Goal: Task Accomplishment & Management: Manage account settings

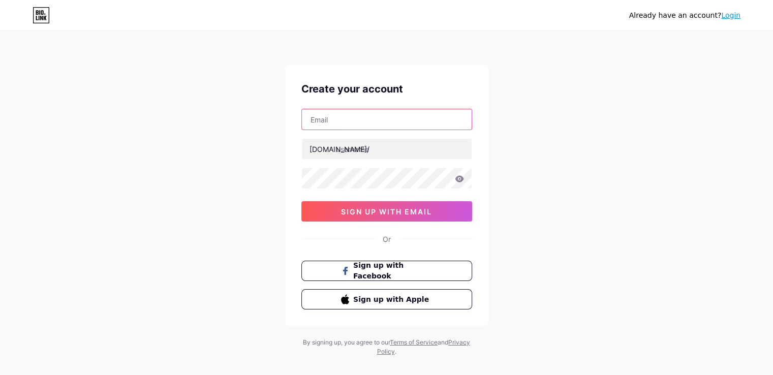
click at [343, 127] on input "text" at bounding box center [387, 119] width 170 height 20
type input "[EMAIL_ADDRESS][DOMAIN_NAME]"
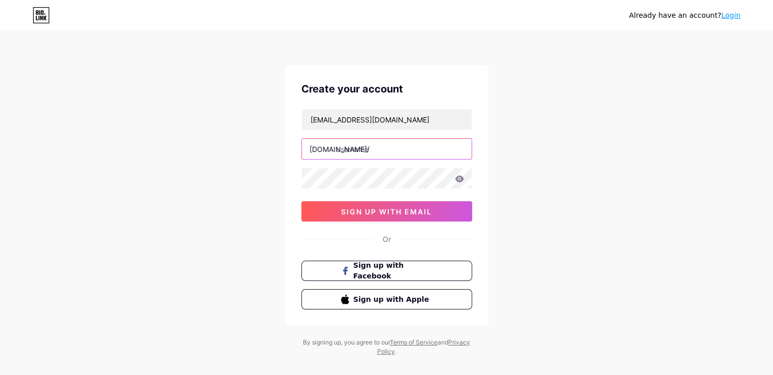
click at [370, 151] on input "text" at bounding box center [387, 149] width 170 height 20
type input "[DEMOGRAPHIC_DATA]"
click at [262, 165] on div "Already have an account? Login Create your account jainquiz1008@gmail.com bio.l…" at bounding box center [386, 194] width 773 height 389
click at [268, 180] on div "Already have an account? Login Create your account jainquiz1008@gmail.com bio.l…" at bounding box center [386, 194] width 773 height 389
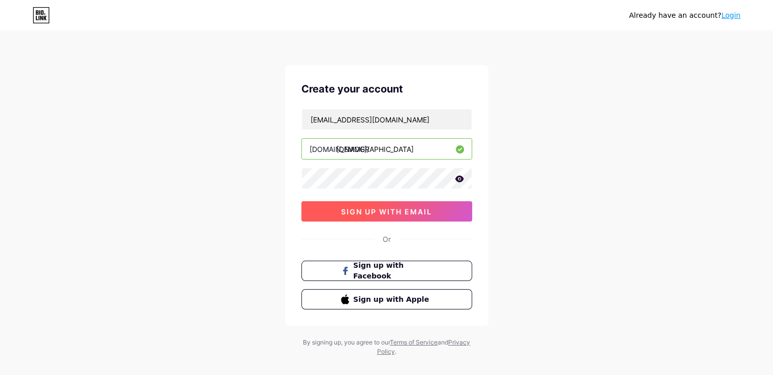
click at [371, 212] on span "sign up with email" at bounding box center [386, 211] width 91 height 9
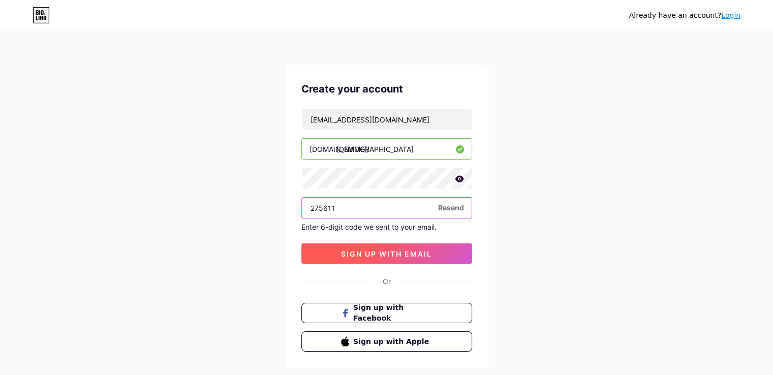
type input "275611"
click at [428, 258] on button "sign up with email" at bounding box center [387, 254] width 171 height 20
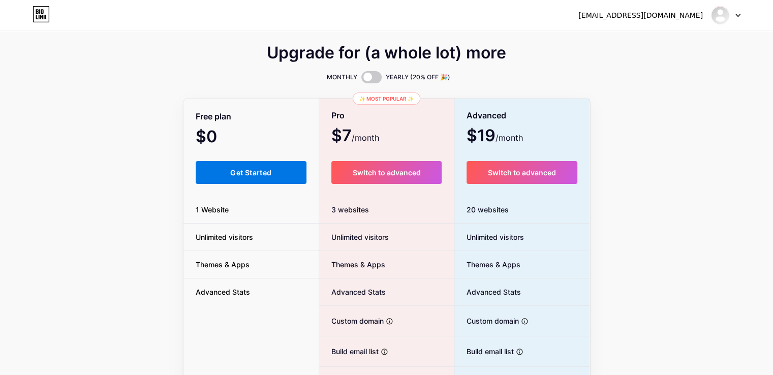
click at [260, 176] on span "Get Started" at bounding box center [250, 172] width 41 height 9
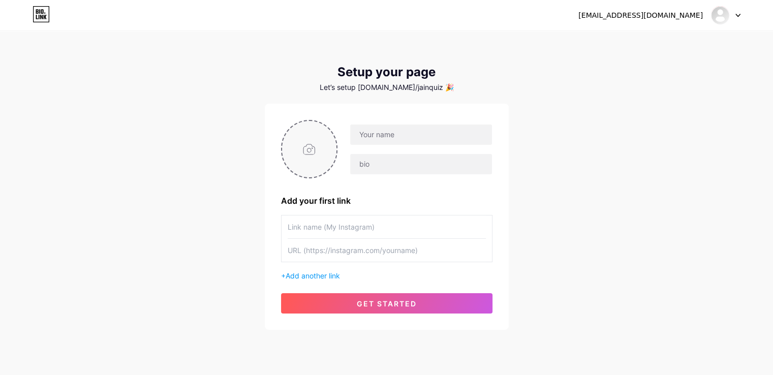
click at [318, 141] on input "file" at bounding box center [309, 149] width 55 height 56
click at [315, 276] on span "Add another link" at bounding box center [313, 276] width 54 height 9
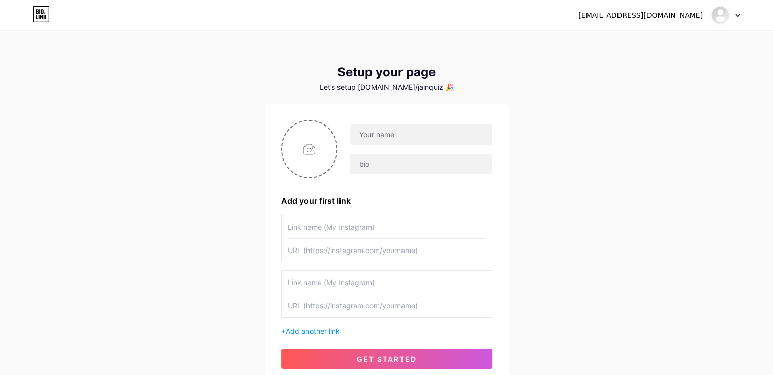
click at [404, 230] on input "text" at bounding box center [387, 227] width 198 height 23
type input "[DEMOGRAPHIC_DATA] Online Pathshala"
click at [405, 257] on input "text" at bounding box center [387, 250] width 198 height 23
paste input "[URL][DOMAIN_NAME]"
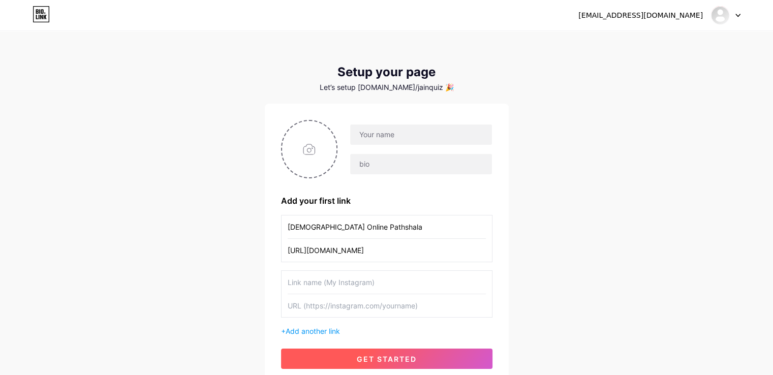
type input "[URL][DOMAIN_NAME]"
click at [364, 357] on span "get started" at bounding box center [387, 359] width 60 height 9
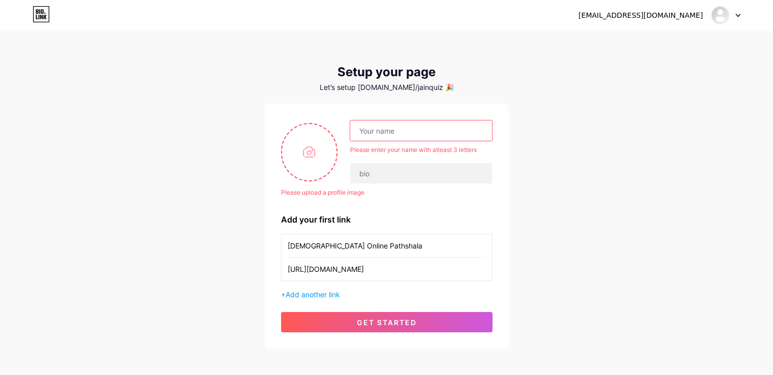
click at [375, 132] on input "text" at bounding box center [420, 131] width 141 height 20
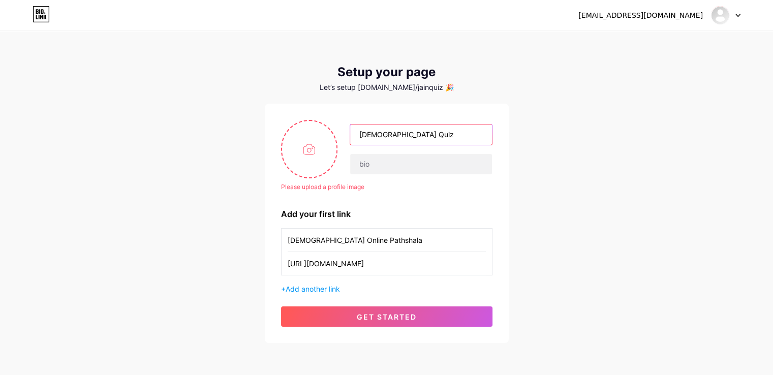
type input "[DEMOGRAPHIC_DATA] Quiz"
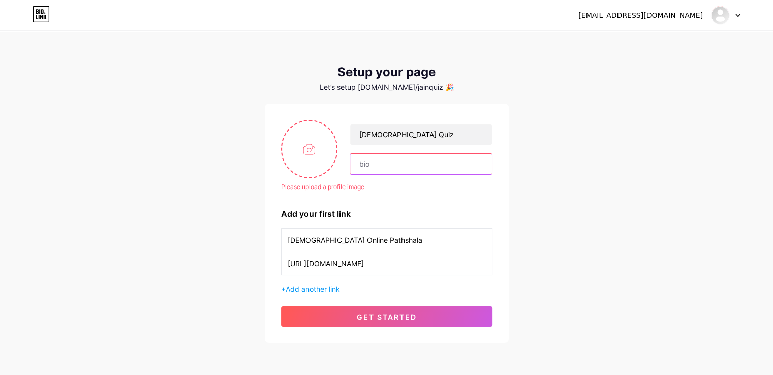
click at [385, 165] on input "text" at bounding box center [420, 164] width 141 height 20
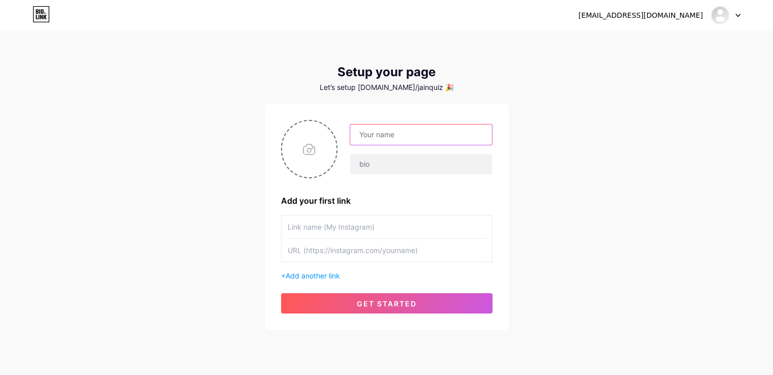
click at [410, 131] on input "text" at bounding box center [420, 135] width 141 height 20
type input "j"
type input "[DEMOGRAPHIC_DATA] Quiz"
click at [361, 226] on input "text" at bounding box center [387, 227] width 198 height 23
type input "[DEMOGRAPHIC_DATA] Online Pathshala"
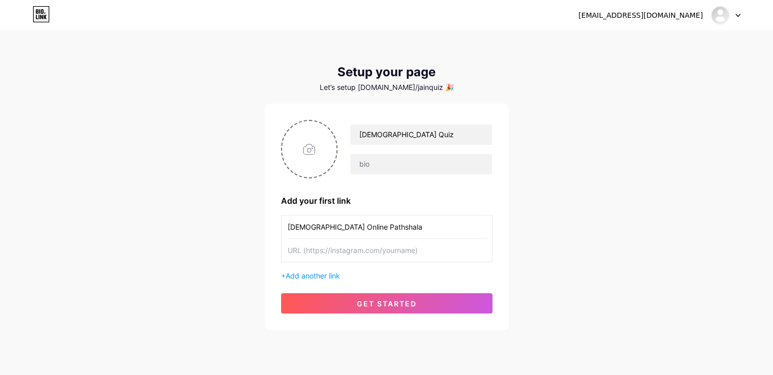
click at [353, 265] on div "[DEMOGRAPHIC_DATA] Online Pathshala + Add another link" at bounding box center [387, 248] width 212 height 66
click at [355, 251] on input "text" at bounding box center [387, 250] width 198 height 23
click at [371, 166] on input "text" at bounding box center [420, 164] width 141 height 20
click at [336, 255] on input "text" at bounding box center [387, 250] width 198 height 23
paste input "[URL][DOMAIN_NAME]"
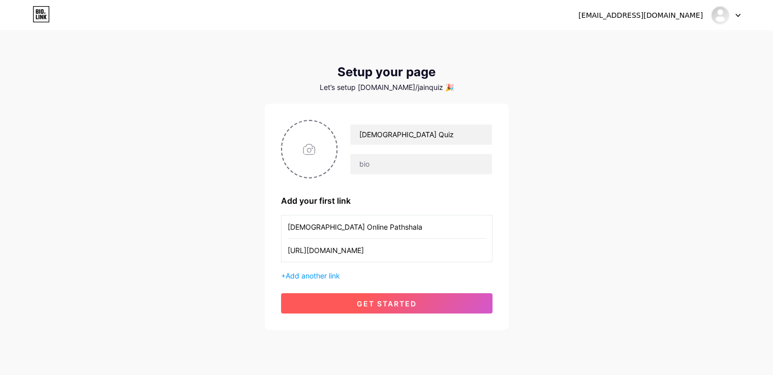
type input "[URL][DOMAIN_NAME]"
click at [368, 312] on button "get started" at bounding box center [387, 303] width 212 height 20
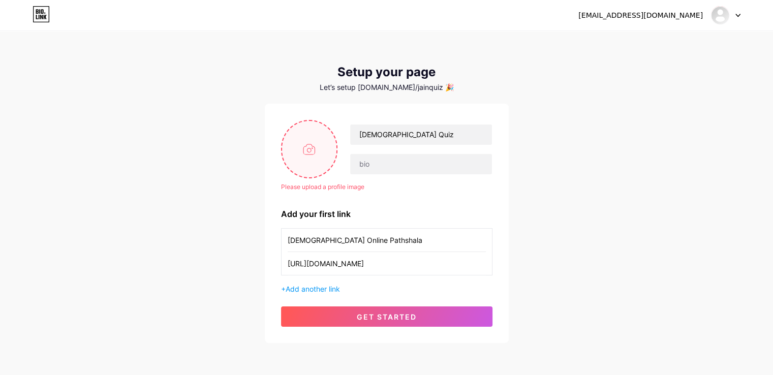
click at [313, 148] on input "file" at bounding box center [309, 149] width 55 height 56
click at [317, 139] on input "file" at bounding box center [309, 149] width 55 height 56
type input "C:\fakepath\WhatsApp Image [DATE] 8.21.55 AM.jpeg"
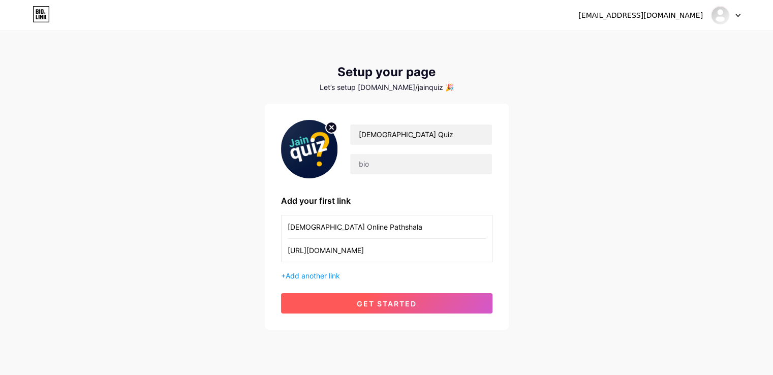
click at [381, 307] on span "get started" at bounding box center [387, 304] width 60 height 9
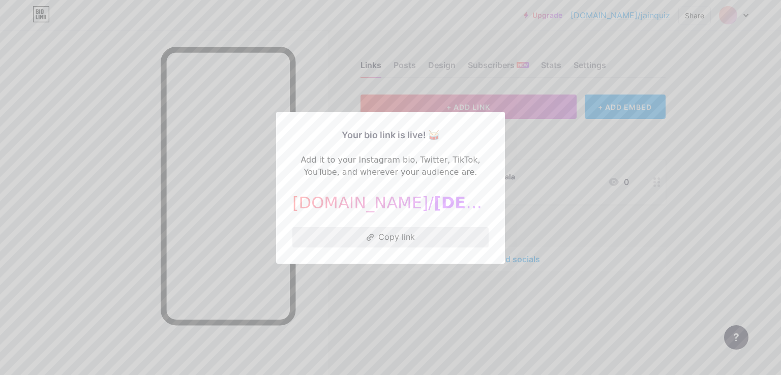
click at [381, 237] on button "Copy link" at bounding box center [390, 237] width 196 height 20
click at [531, 149] on div at bounding box center [390, 187] width 781 height 375
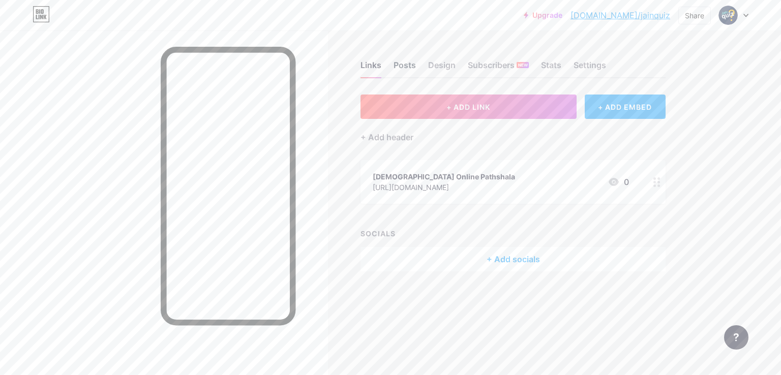
click at [403, 66] on div "Posts" at bounding box center [405, 68] width 22 height 18
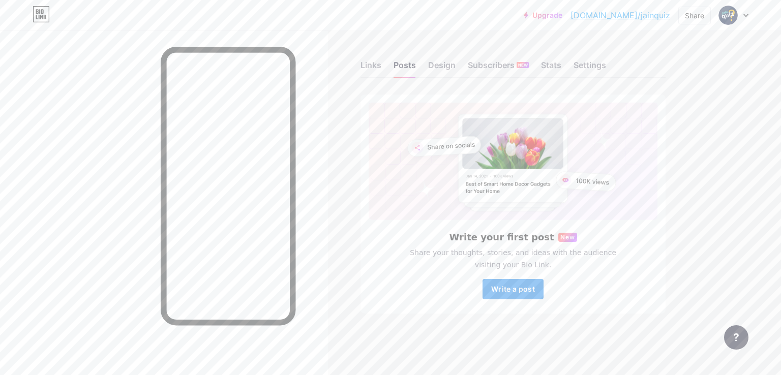
click at [501, 291] on span "Write a post" at bounding box center [513, 289] width 44 height 9
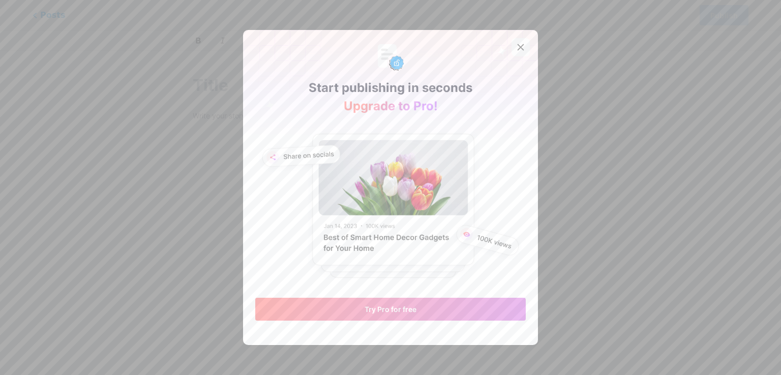
click at [517, 47] on icon at bounding box center [521, 47] width 8 height 8
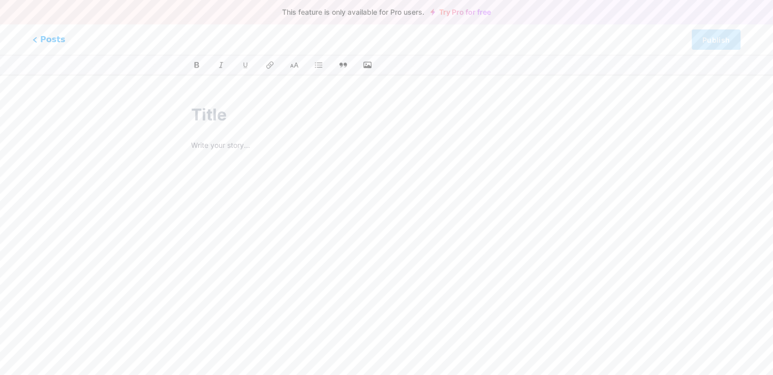
click at [478, 13] on link "Try Pro for free" at bounding box center [461, 12] width 61 height 8
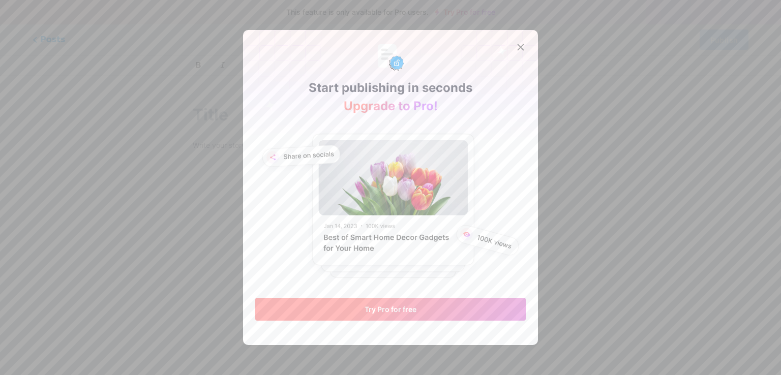
click at [357, 304] on button "Try Pro for free" at bounding box center [390, 309] width 271 height 23
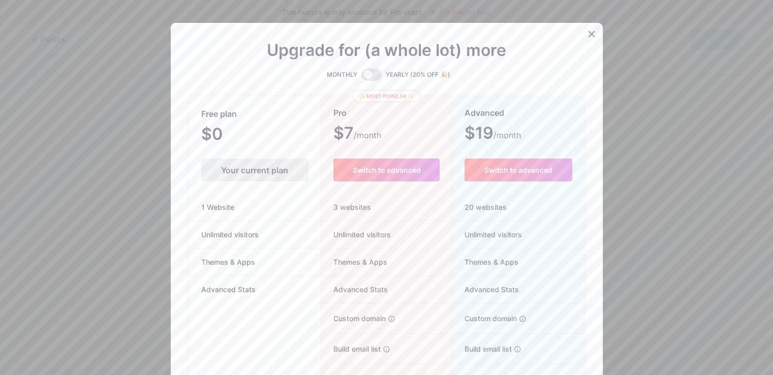
click at [589, 35] on icon at bounding box center [592, 34] width 8 height 8
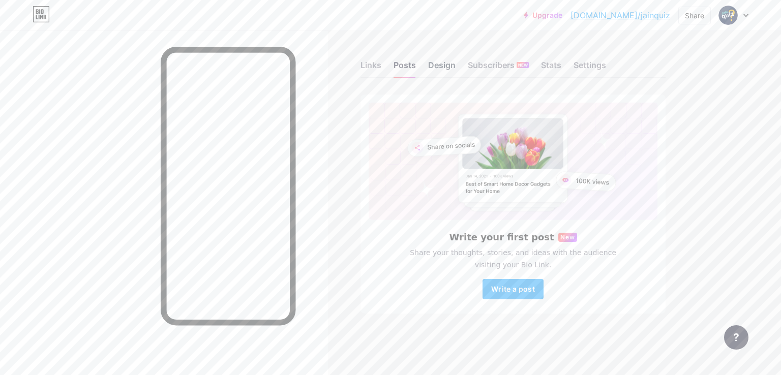
click at [440, 64] on div "Design" at bounding box center [441, 68] width 27 height 18
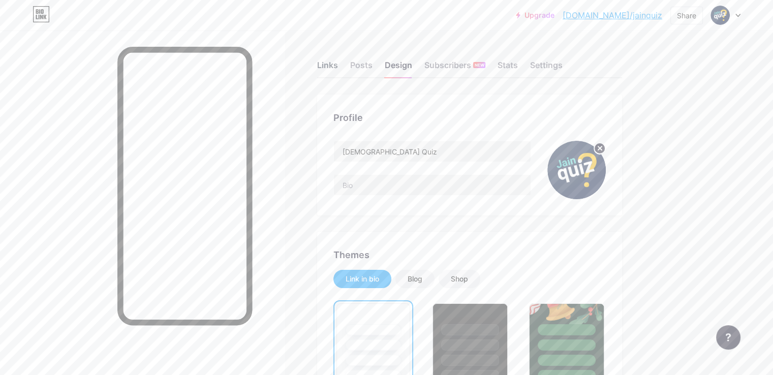
click at [338, 69] on div "Links" at bounding box center [327, 68] width 21 height 18
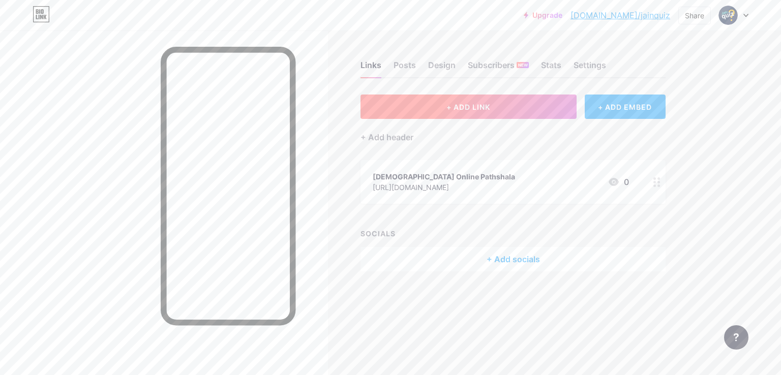
click at [450, 110] on span "+ ADD LINK" at bounding box center [468, 107] width 44 height 9
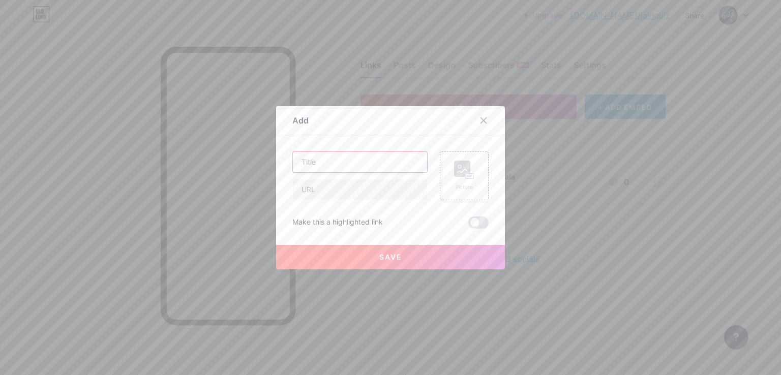
click at [337, 165] on input "text" at bounding box center [360, 162] width 134 height 20
click at [336, 186] on input "text" at bounding box center [360, 190] width 134 height 20
paste input "[URL][DOMAIN_NAME]"
type input "[URL][DOMAIN_NAME]"
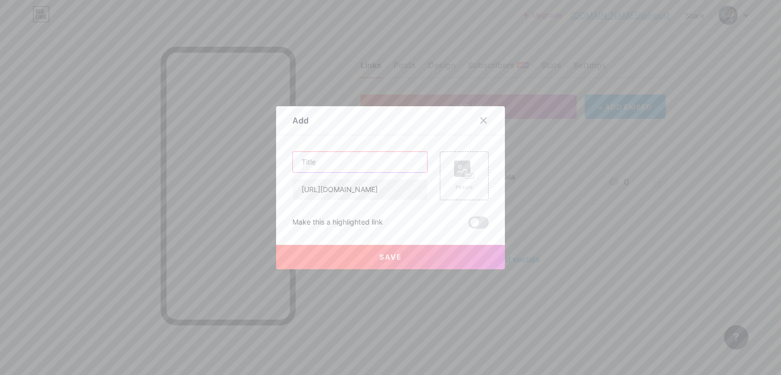
click at [332, 165] on input "text" at bounding box center [360, 162] width 134 height 20
paste input "Android App"
type input "Android App"
click at [454, 176] on icon at bounding box center [464, 170] width 20 height 19
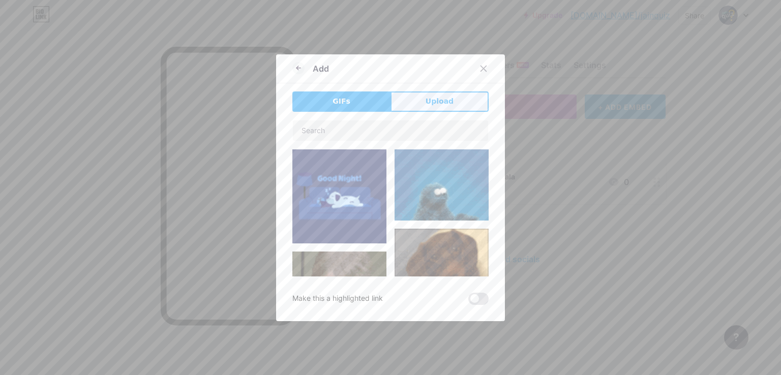
click at [429, 101] on span "Upload" at bounding box center [440, 101] width 28 height 11
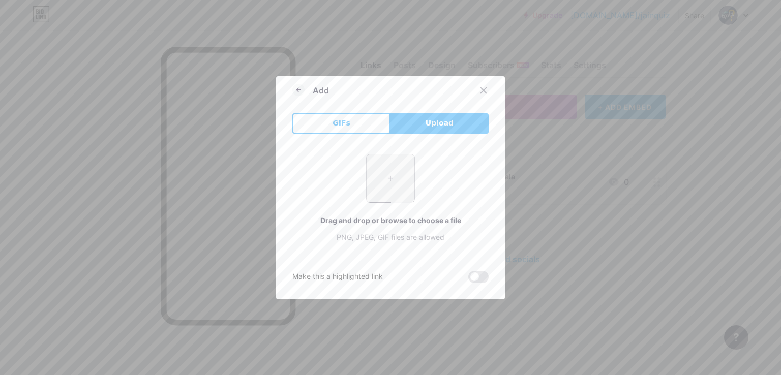
click at [384, 179] on input "file" at bounding box center [391, 179] width 48 height 48
type input "C:\fakepath\download.png"
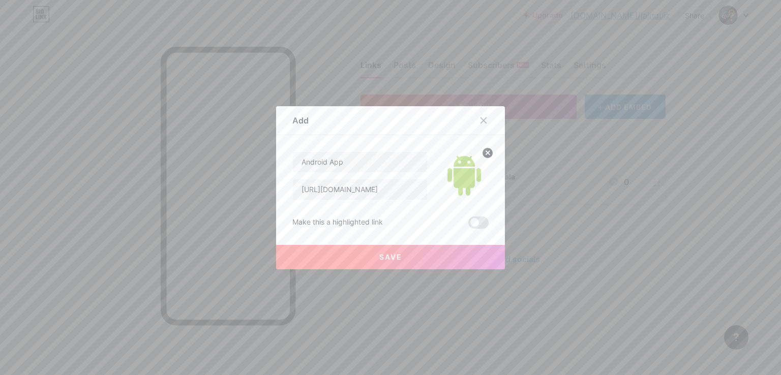
click at [371, 256] on button "Save" at bounding box center [390, 257] width 229 height 24
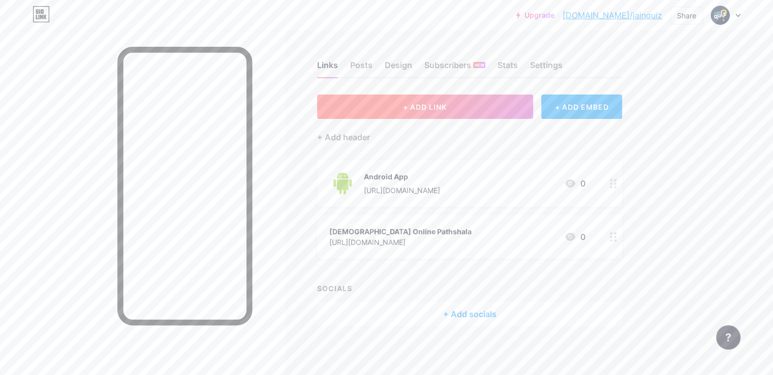
click at [438, 110] on button "+ ADD LINK" at bounding box center [425, 107] width 216 height 24
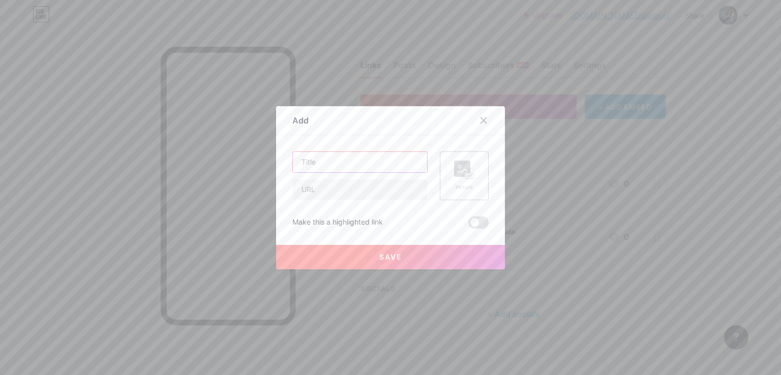
click at [309, 159] on input "text" at bounding box center [360, 162] width 134 height 20
paste input "Ios-Apple Store App"
type input "Ios-Apple Store App"
click at [318, 195] on input "text" at bounding box center [360, 190] width 134 height 20
paste input "[URL][DOMAIN_NAME]"
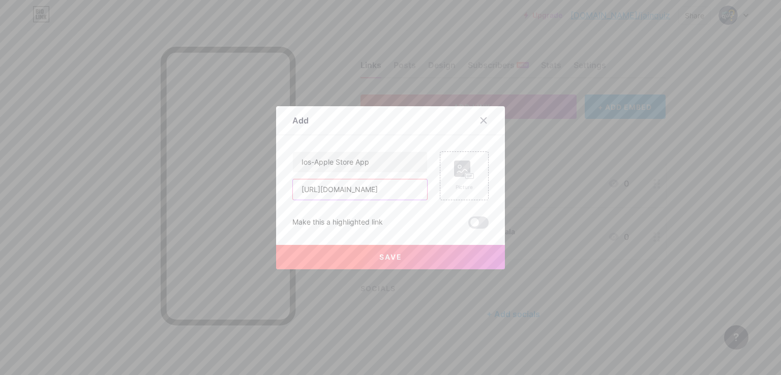
scroll to position [0, 85]
type input "[URL][DOMAIN_NAME]"
click at [358, 255] on button "Save" at bounding box center [390, 257] width 229 height 24
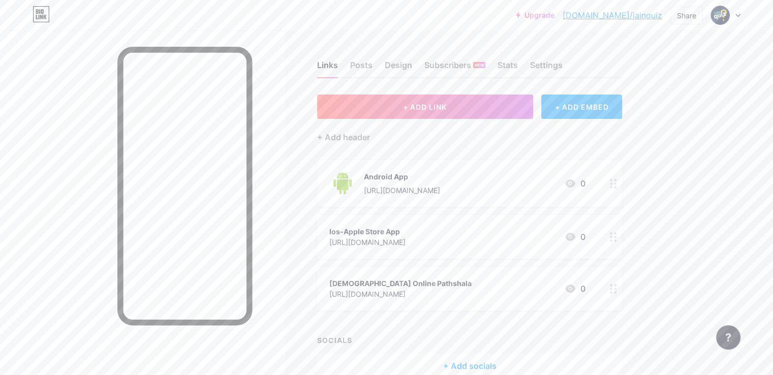
click at [406, 230] on div "Ios-Apple Store App" at bounding box center [368, 231] width 76 height 11
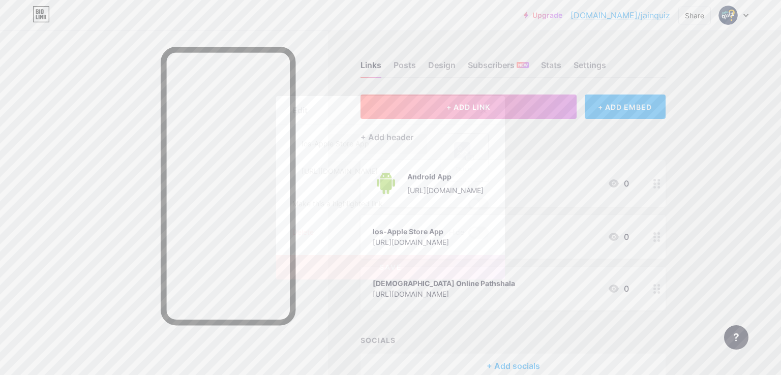
click at [454, 153] on rect at bounding box center [462, 150] width 16 height 16
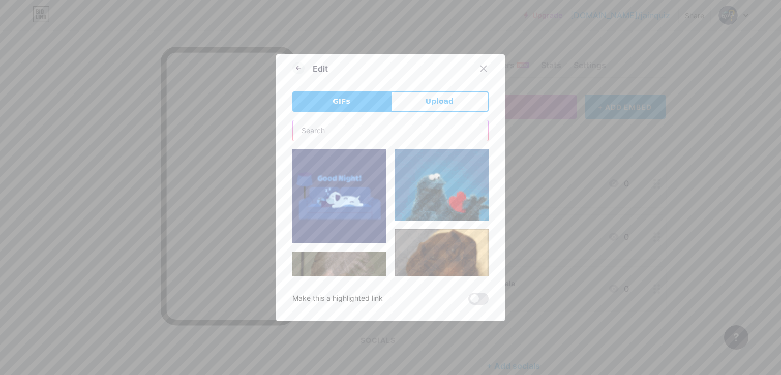
click at [386, 128] on input "text" at bounding box center [390, 131] width 195 height 20
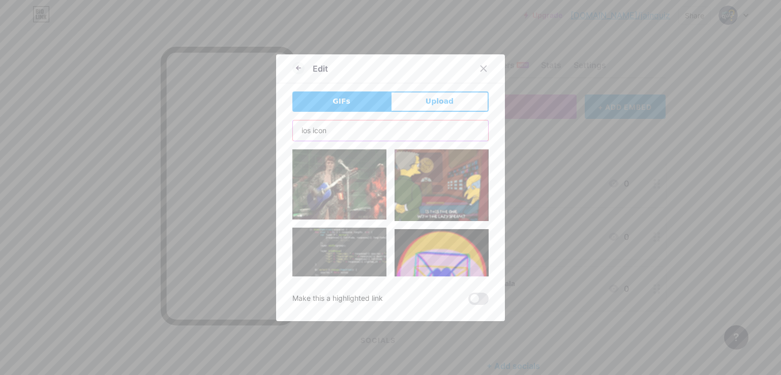
type input "ios icon"
click at [429, 106] on span "Upload" at bounding box center [440, 101] width 28 height 11
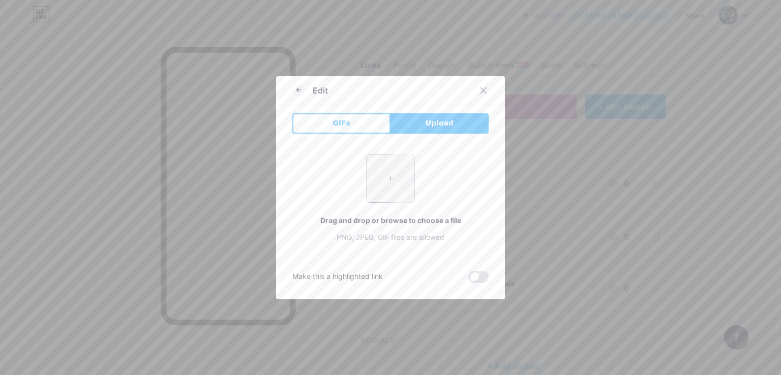
click at [382, 191] on input "file" at bounding box center [391, 179] width 48 height 48
type input "C:\fakepath\download.jpeg"
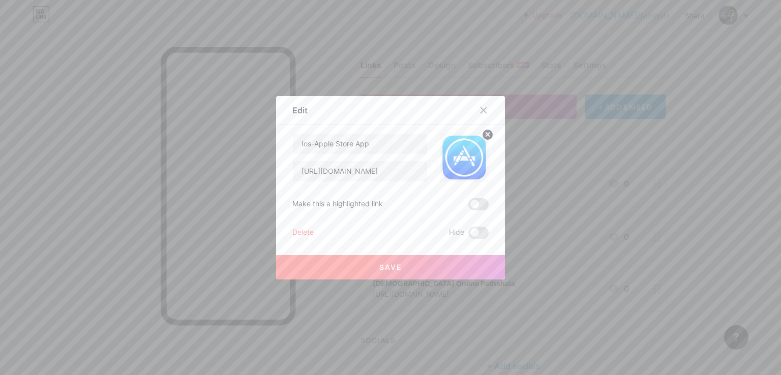
click at [389, 264] on span "Save" at bounding box center [390, 267] width 23 height 9
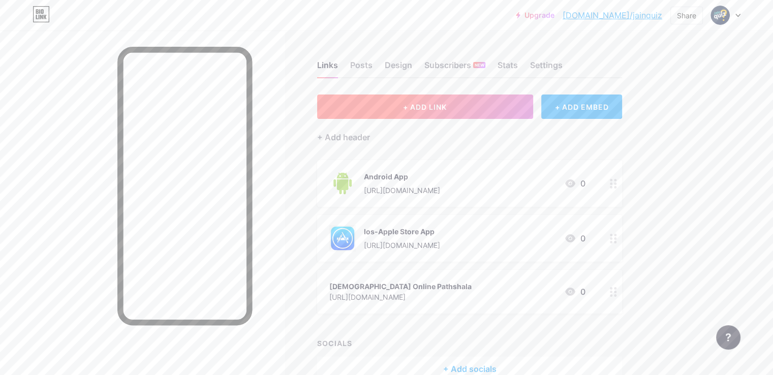
click at [447, 106] on span "+ ADD LINK" at bounding box center [425, 107] width 44 height 9
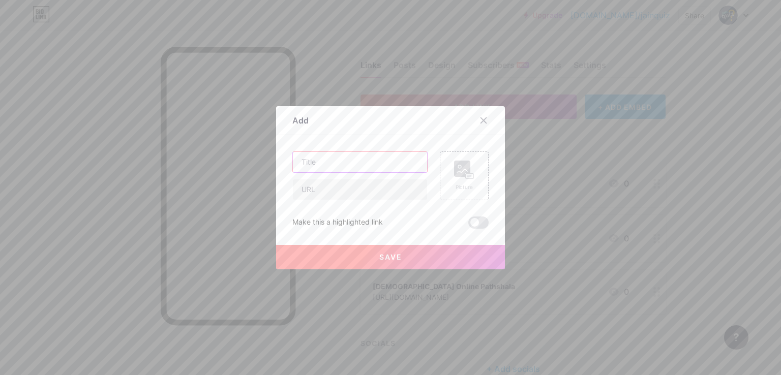
click at [328, 169] on input "text" at bounding box center [360, 162] width 134 height 20
paste input "Help Video"
type input "Help Video"
click at [330, 190] on input "text" at bounding box center [360, 190] width 134 height 20
paste input "[URL][DOMAIN_NAME]"
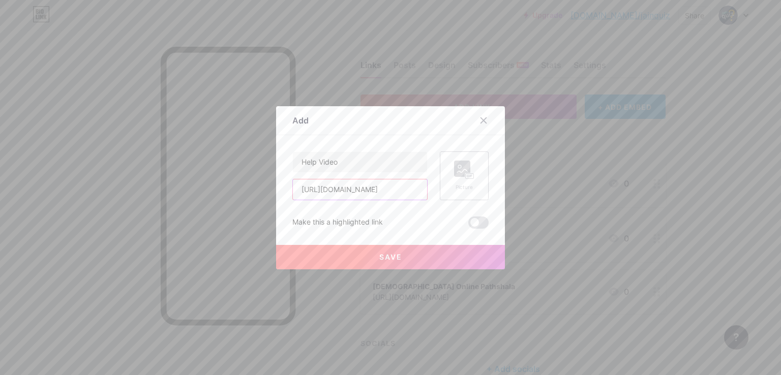
type input "[URL][DOMAIN_NAME]"
click at [447, 172] on div "Picture" at bounding box center [464, 176] width 49 height 49
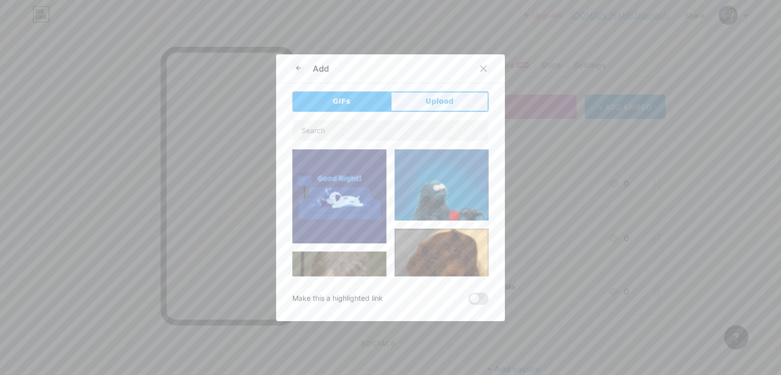
click at [402, 106] on button "Upload" at bounding box center [440, 102] width 98 height 20
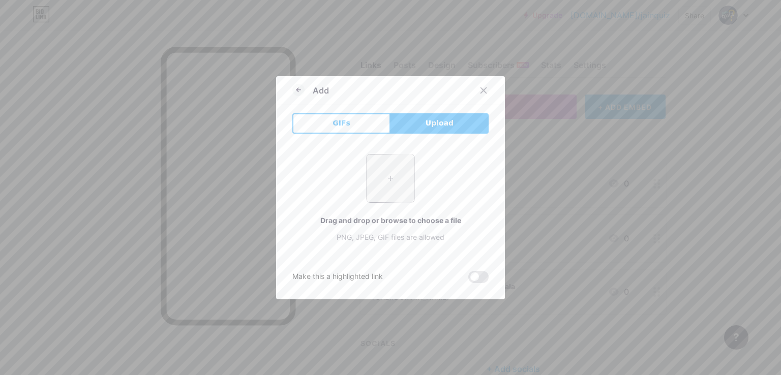
click at [382, 172] on input "file" at bounding box center [391, 179] width 48 height 48
type input "C:\fakepath\download (1).png"
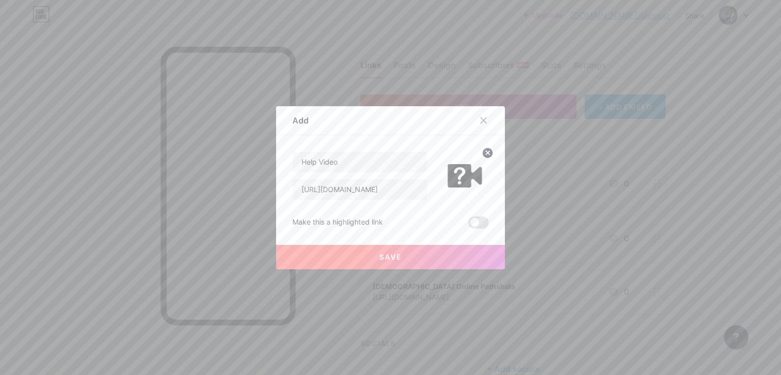
click at [403, 250] on button "Save" at bounding box center [390, 257] width 229 height 24
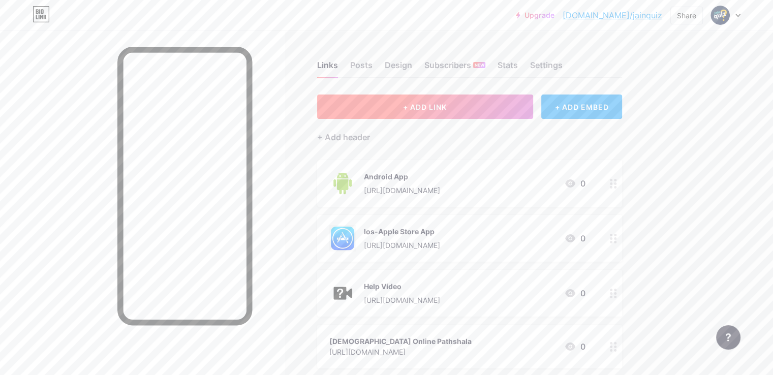
click at [455, 101] on button "+ ADD LINK" at bounding box center [425, 107] width 216 height 24
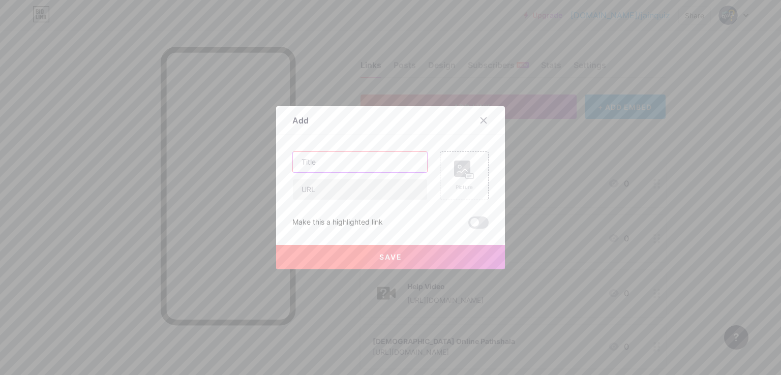
click at [344, 157] on input "text" at bounding box center [360, 162] width 134 height 20
paste input "WhatsApp Group"
type input "WhatsApp Group"
click at [343, 188] on input "text" at bounding box center [360, 190] width 134 height 20
paste input "[URL][DOMAIN_NAME]"
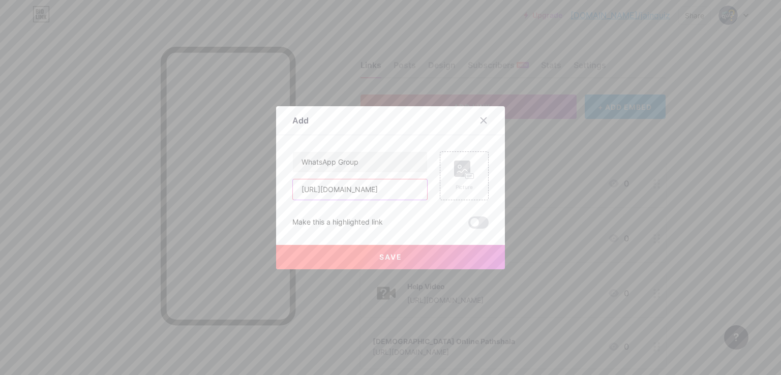
scroll to position [0, 65]
type input "[URL][DOMAIN_NAME]"
click at [445, 177] on div "Picture" at bounding box center [464, 176] width 49 height 49
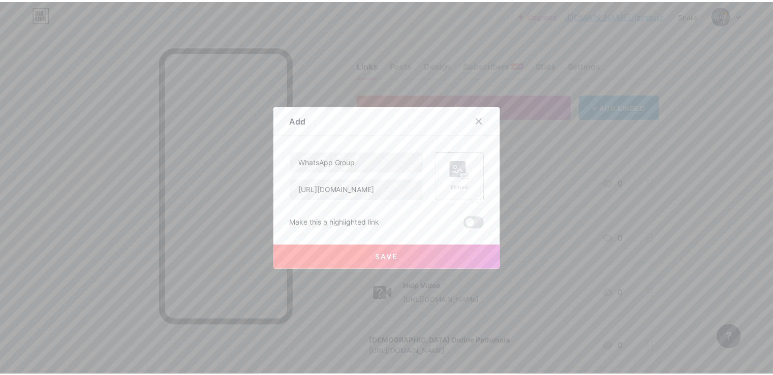
scroll to position [0, 0]
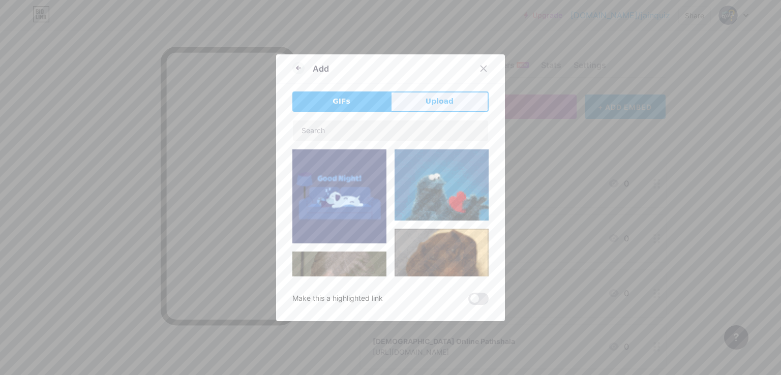
click at [412, 104] on button "Upload" at bounding box center [440, 102] width 98 height 20
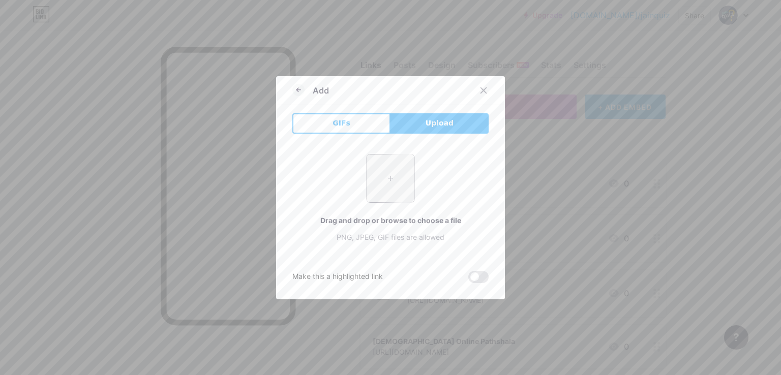
click at [386, 171] on input "file" at bounding box center [391, 179] width 48 height 48
type input "C:\fakepath\download (2).png"
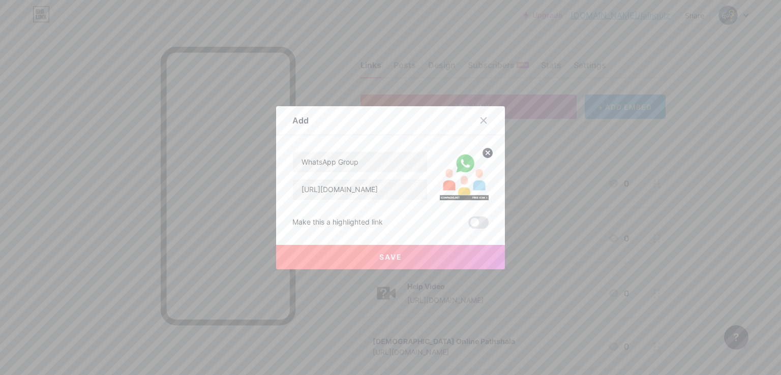
click at [448, 254] on button "Save" at bounding box center [390, 257] width 229 height 24
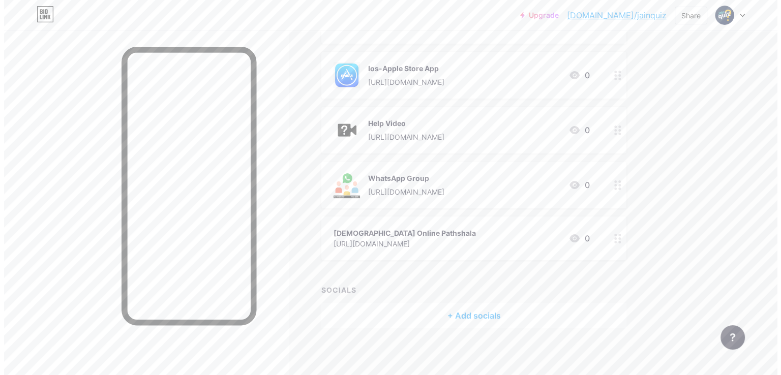
scroll to position [166, 0]
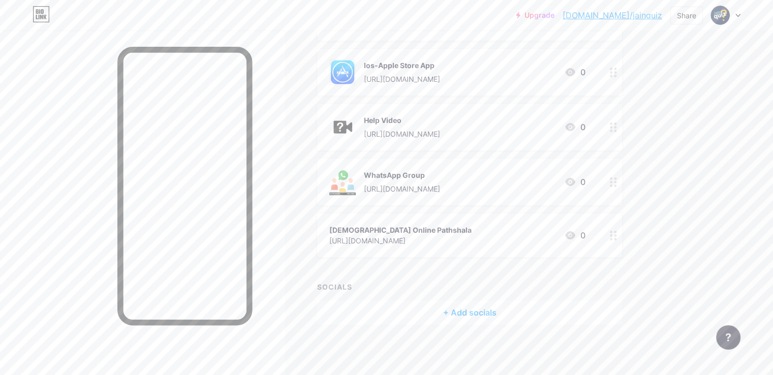
click at [510, 313] on div "+ Add socials" at bounding box center [469, 313] width 305 height 24
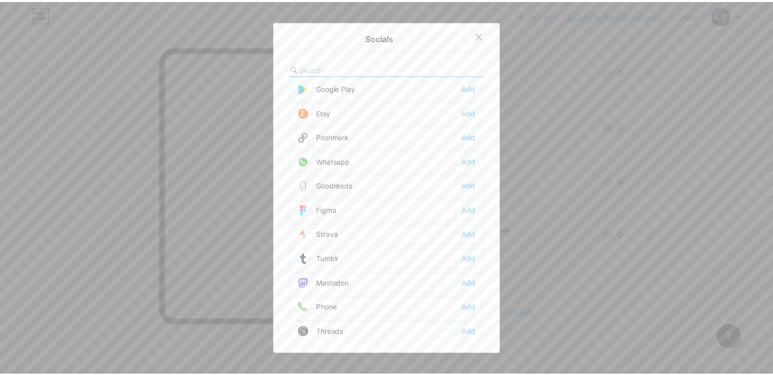
scroll to position [805, 0]
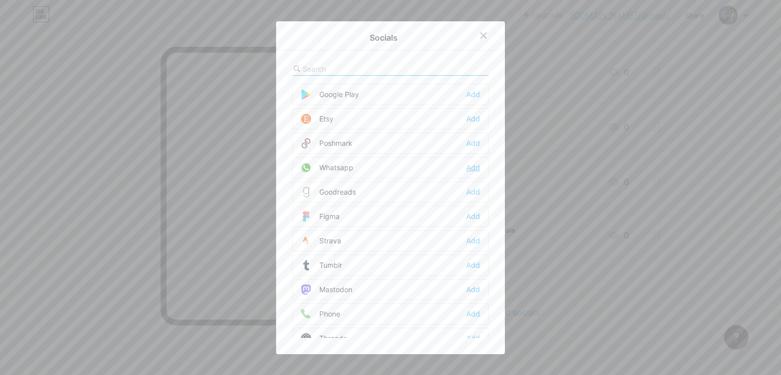
click at [470, 163] on div "Add" at bounding box center [473, 168] width 14 height 10
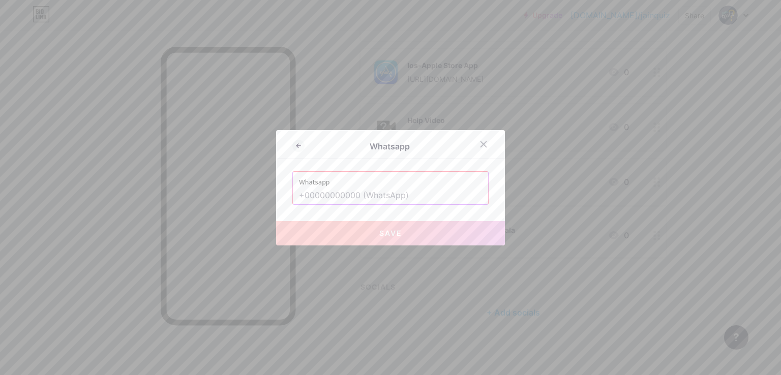
click at [324, 195] on input "text" at bounding box center [390, 195] width 183 height 17
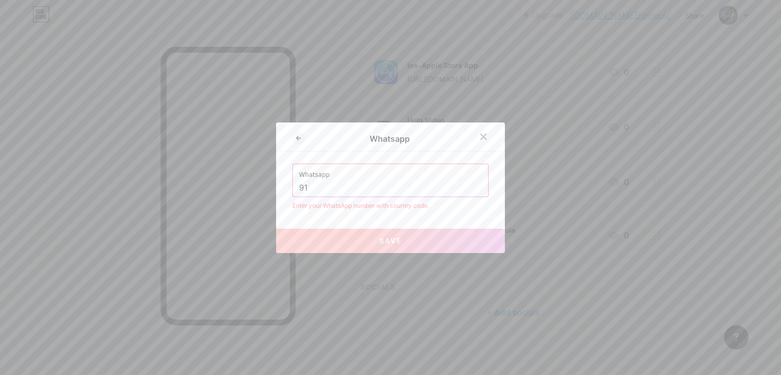
type input "9"
paste input "[PHONE_NUMBER]"
click at [310, 188] on input "+91+919313737364" at bounding box center [390, 188] width 183 height 17
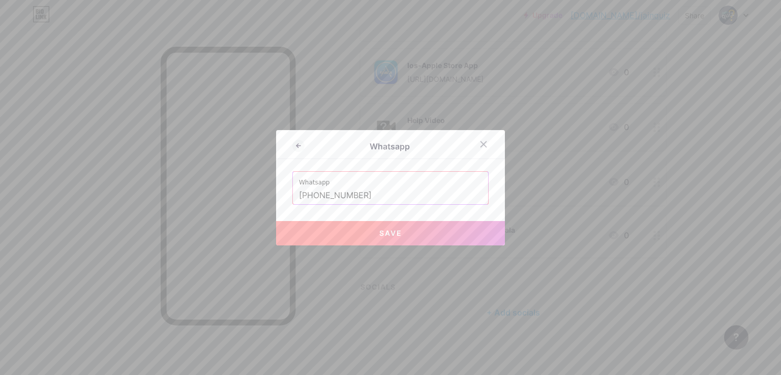
click at [352, 235] on button "Save" at bounding box center [390, 233] width 229 height 24
type input "[URL][DOMAIN_NAME][PHONE_NUMBER]"
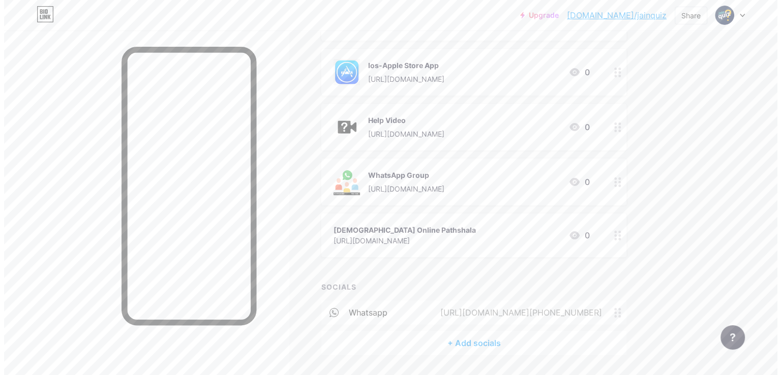
scroll to position [197, 0]
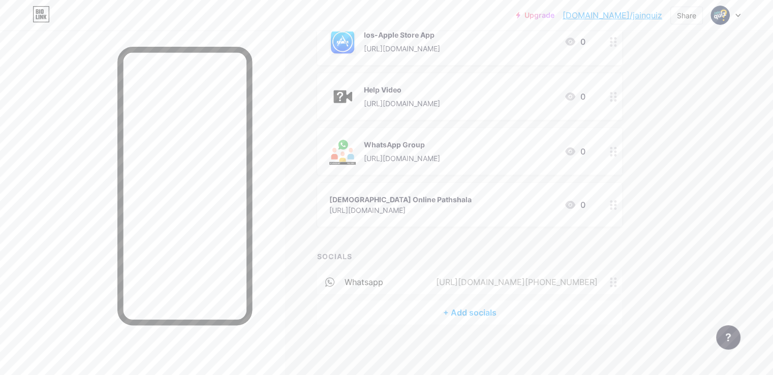
click at [504, 310] on div "+ Add socials" at bounding box center [469, 313] width 305 height 24
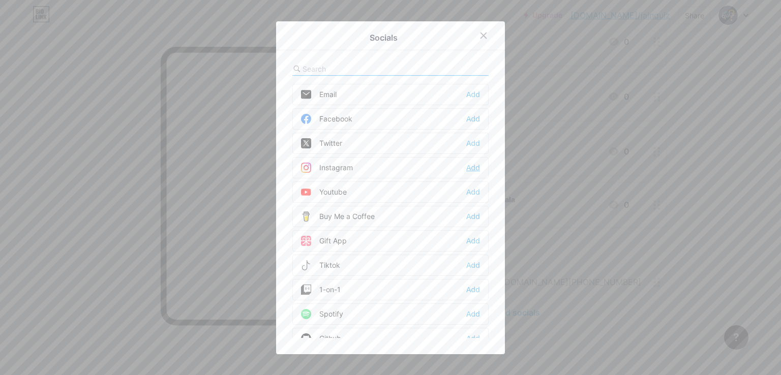
click at [468, 167] on div "Add" at bounding box center [473, 168] width 14 height 10
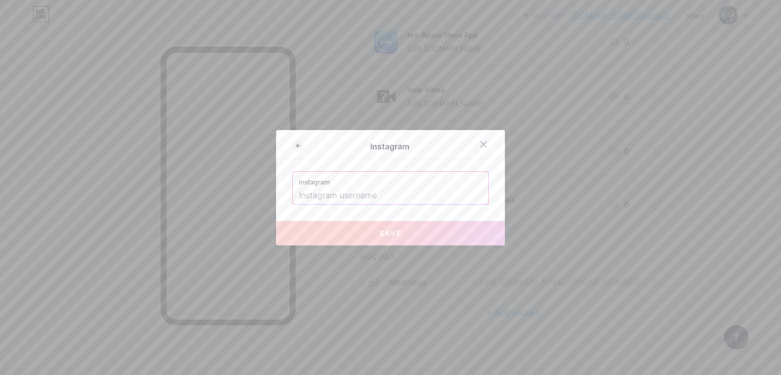
click at [399, 193] on input "text" at bounding box center [390, 195] width 183 height 17
paste input "[URL][DOMAIN_NAME]"
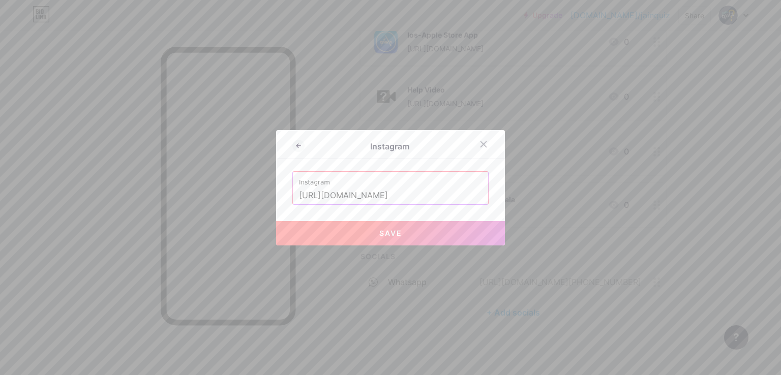
click at [393, 236] on span "Save" at bounding box center [390, 233] width 23 height 9
type input "[URL][DOMAIN_NAME][DOMAIN_NAME]"
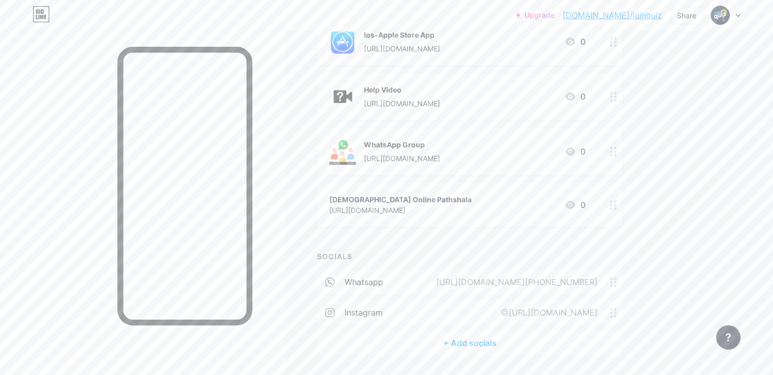
click at [531, 344] on div "+ Add socials" at bounding box center [469, 343] width 305 height 24
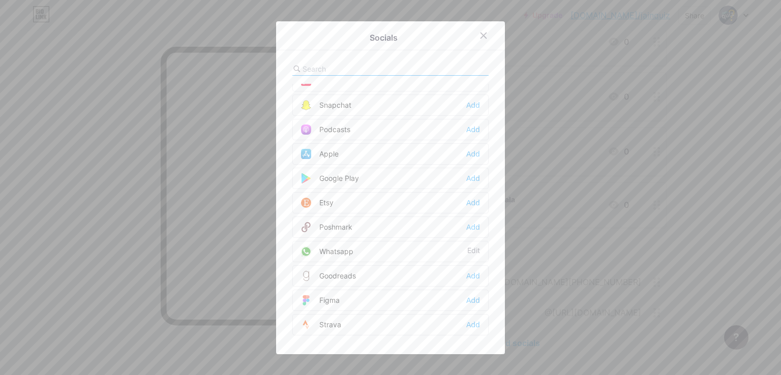
scroll to position [704, 0]
click at [308, 69] on input "text" at bounding box center [359, 69] width 112 height 11
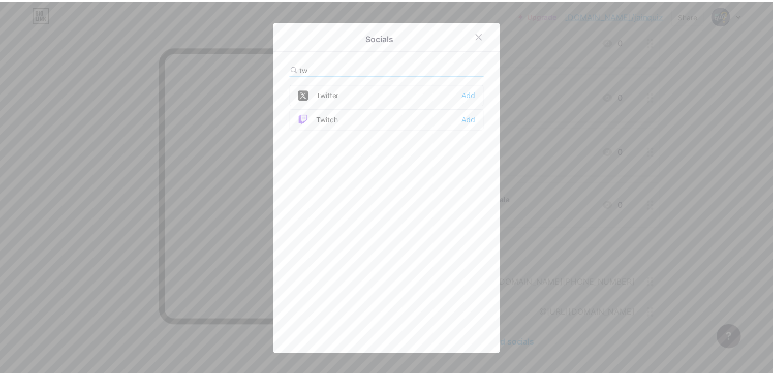
scroll to position [0, 0]
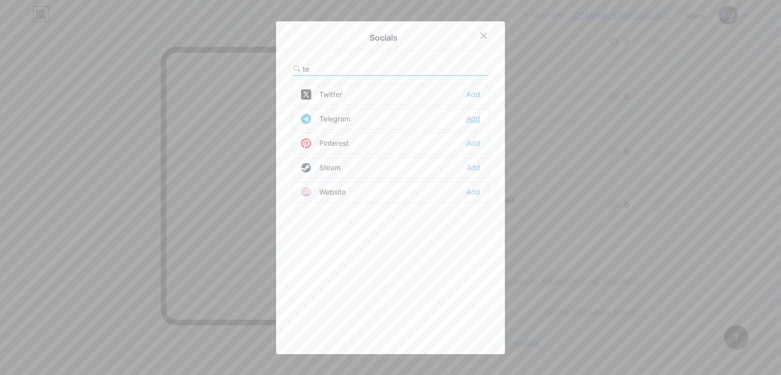
type input "te"
click at [466, 121] on div "Add" at bounding box center [473, 119] width 14 height 10
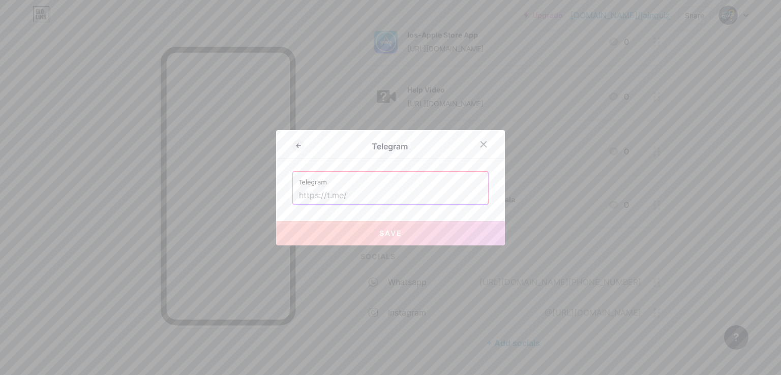
click at [313, 200] on input "text" at bounding box center [390, 195] width 183 height 17
paste input "[URL][DOMAIN_NAME]"
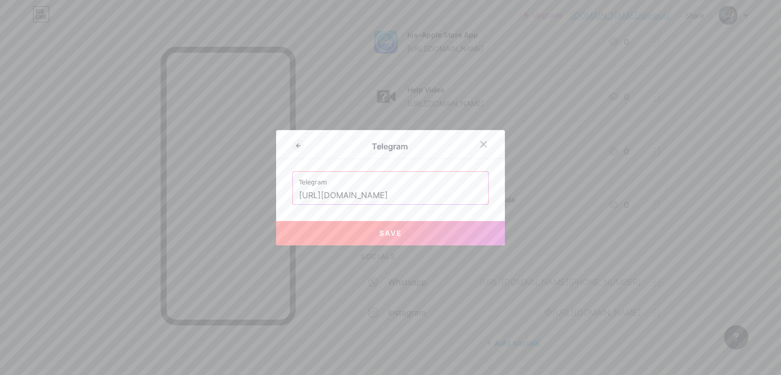
type input "[URL][DOMAIN_NAME]"
click at [355, 231] on button "Save" at bounding box center [390, 233] width 229 height 24
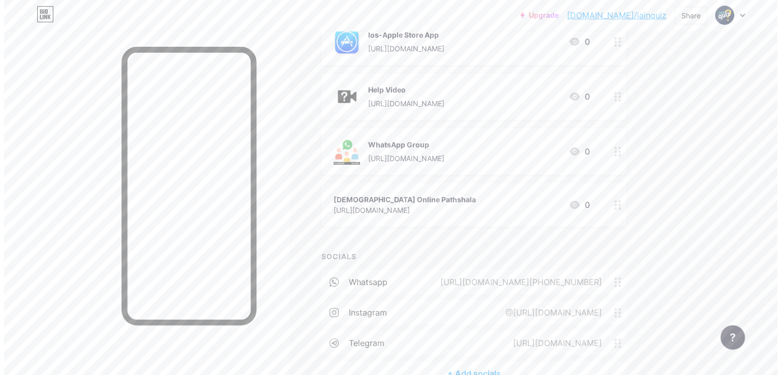
scroll to position [258, 0]
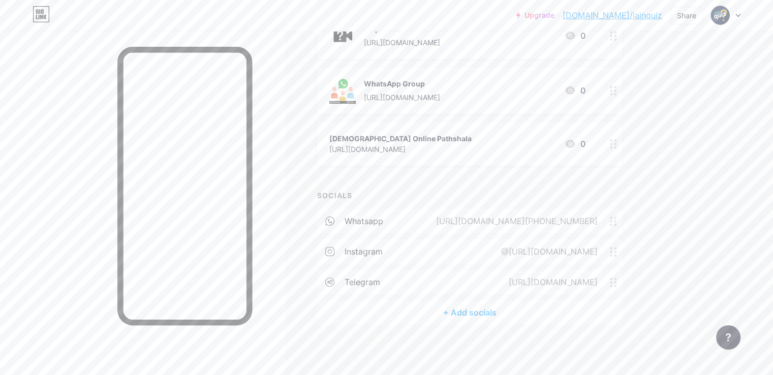
click at [508, 312] on div "+ Add socials" at bounding box center [469, 313] width 305 height 24
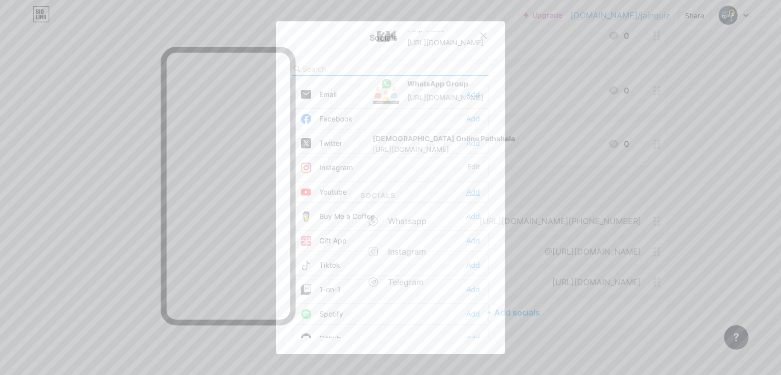
click at [473, 194] on div "Add" at bounding box center [473, 192] width 14 height 10
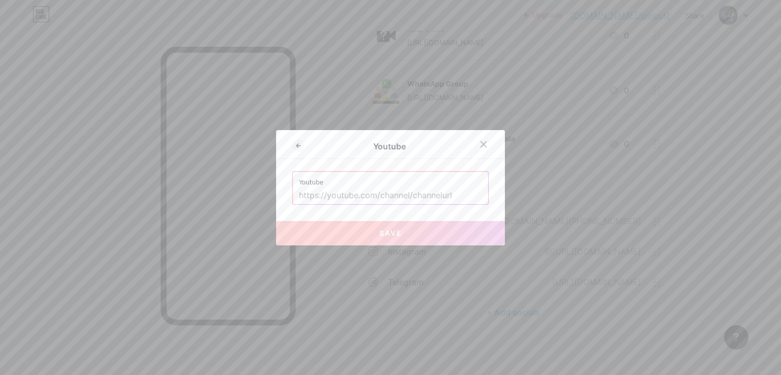
click at [371, 194] on input "text" at bounding box center [390, 195] width 183 height 17
paste input "[URL][DOMAIN_NAME]"
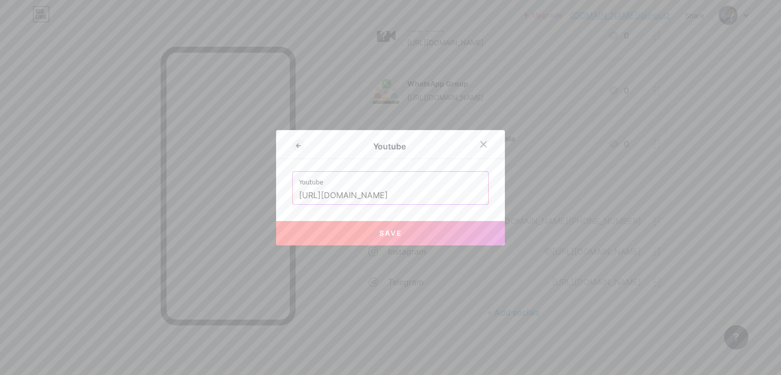
type input "[URL][DOMAIN_NAME]"
click at [365, 234] on button "Save" at bounding box center [390, 233] width 229 height 24
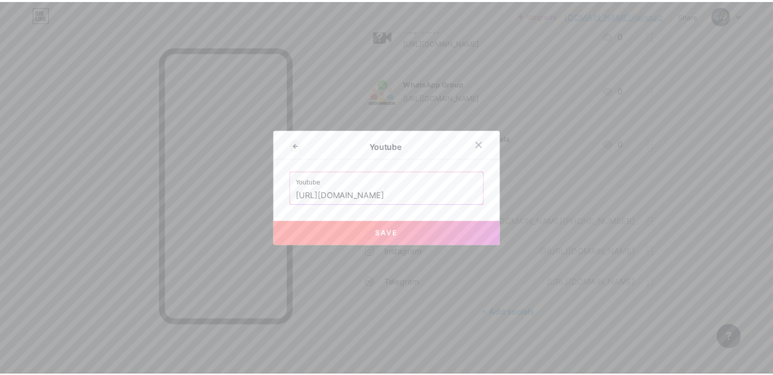
scroll to position [0, 0]
